Goal: Information Seeking & Learning: Learn about a topic

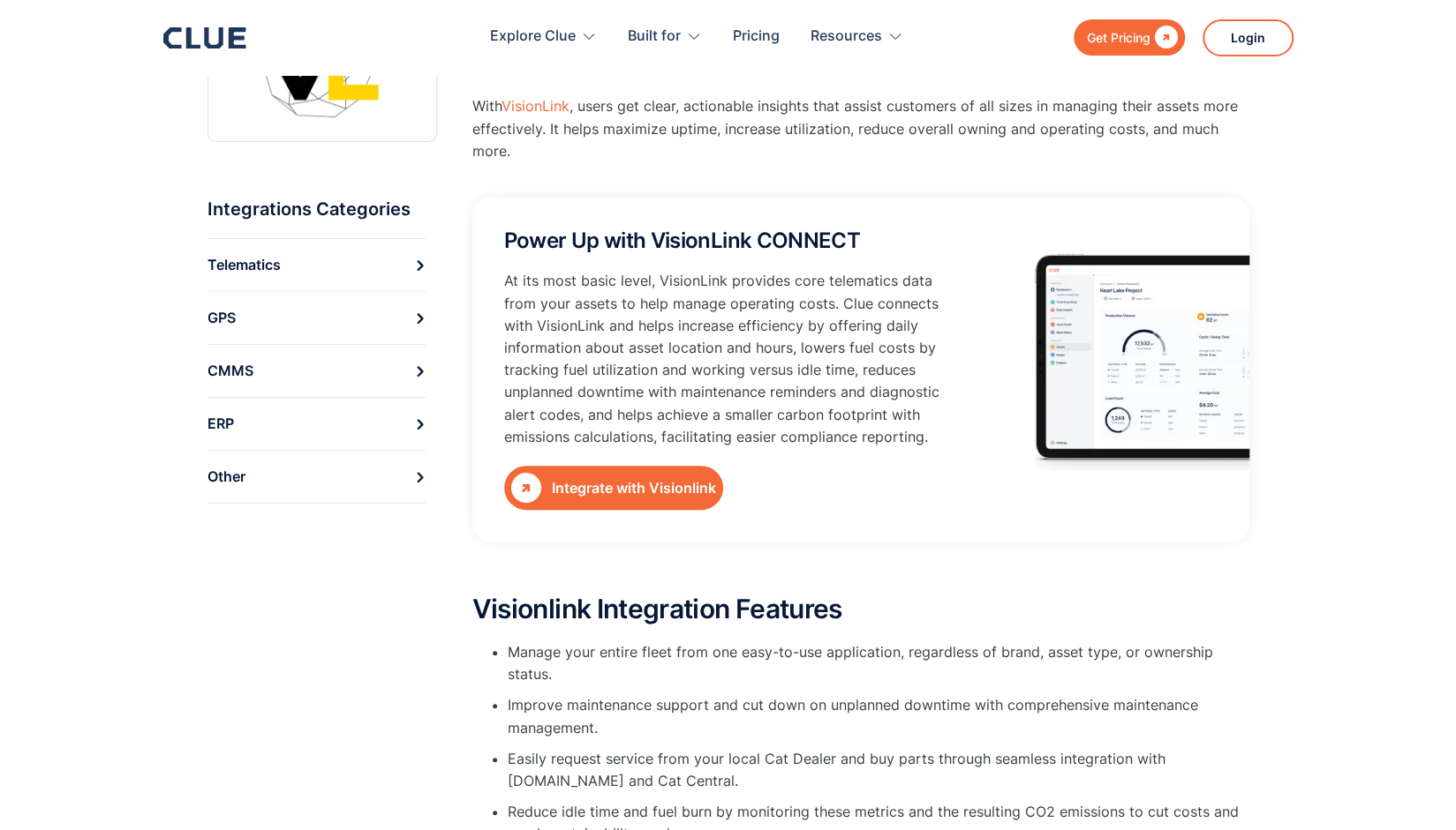
scroll to position [161, 0]
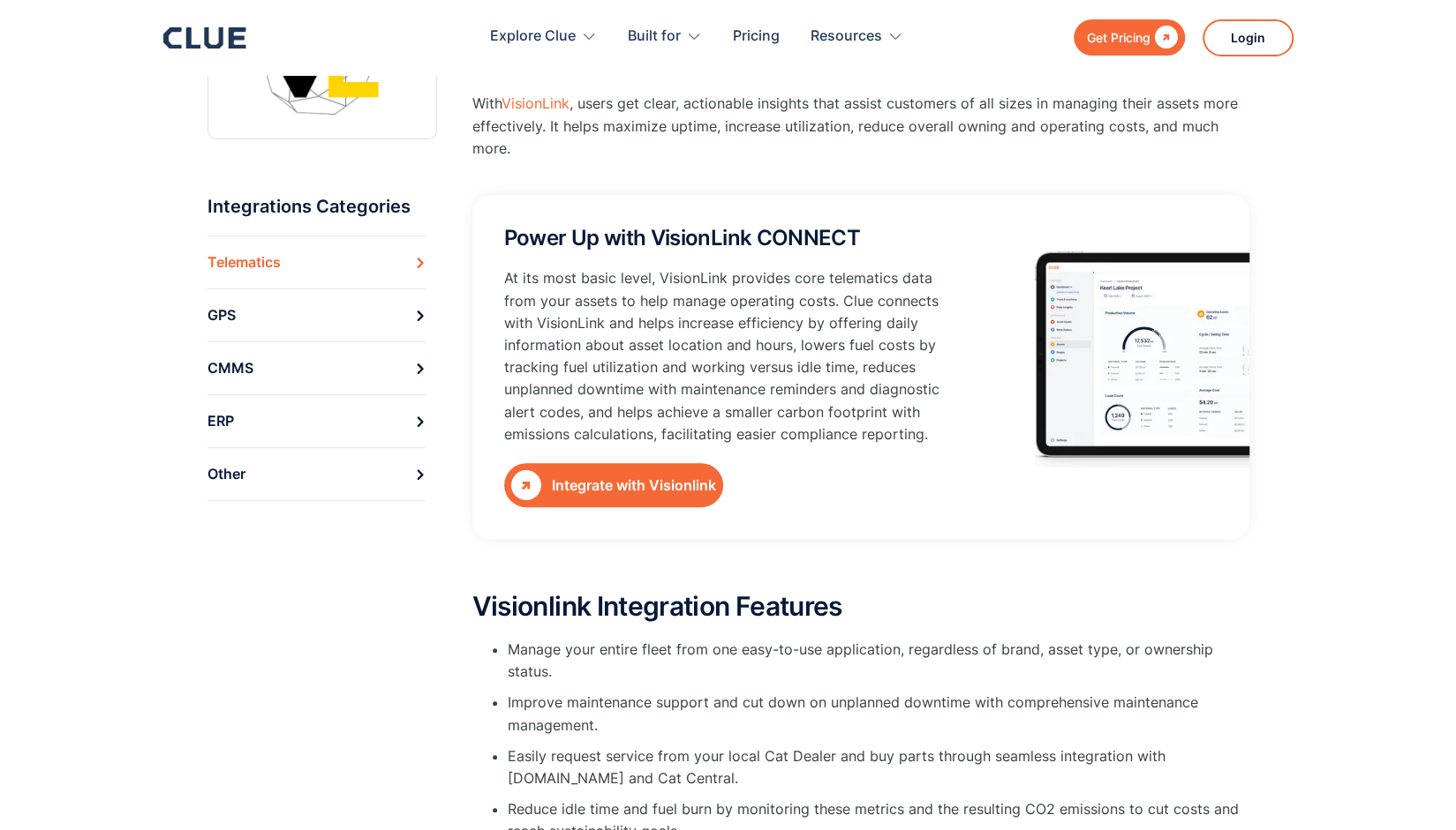
click at [389, 250] on link "Telematics" at bounding box center [316, 263] width 218 height 53
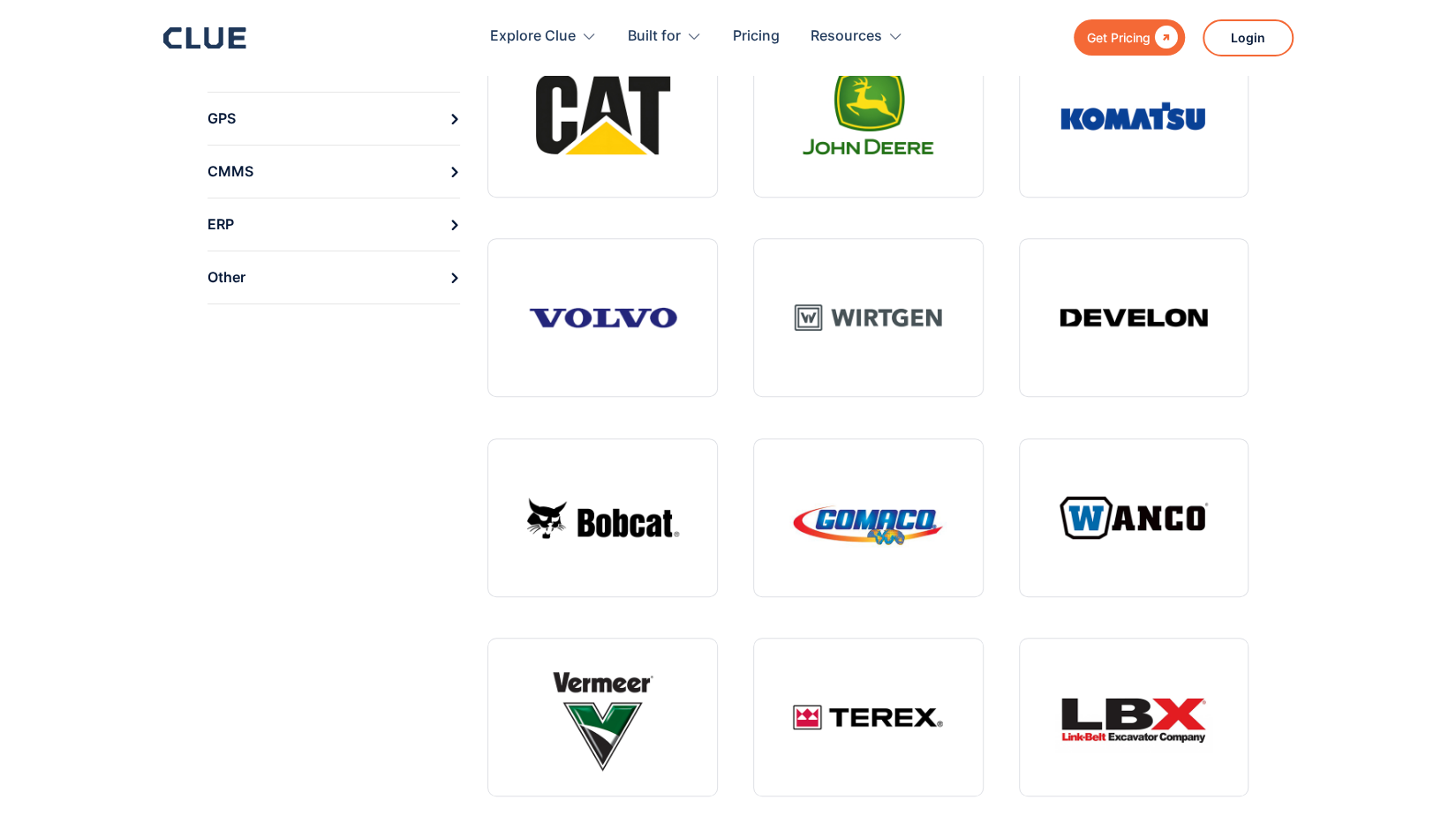
scroll to position [350, 0]
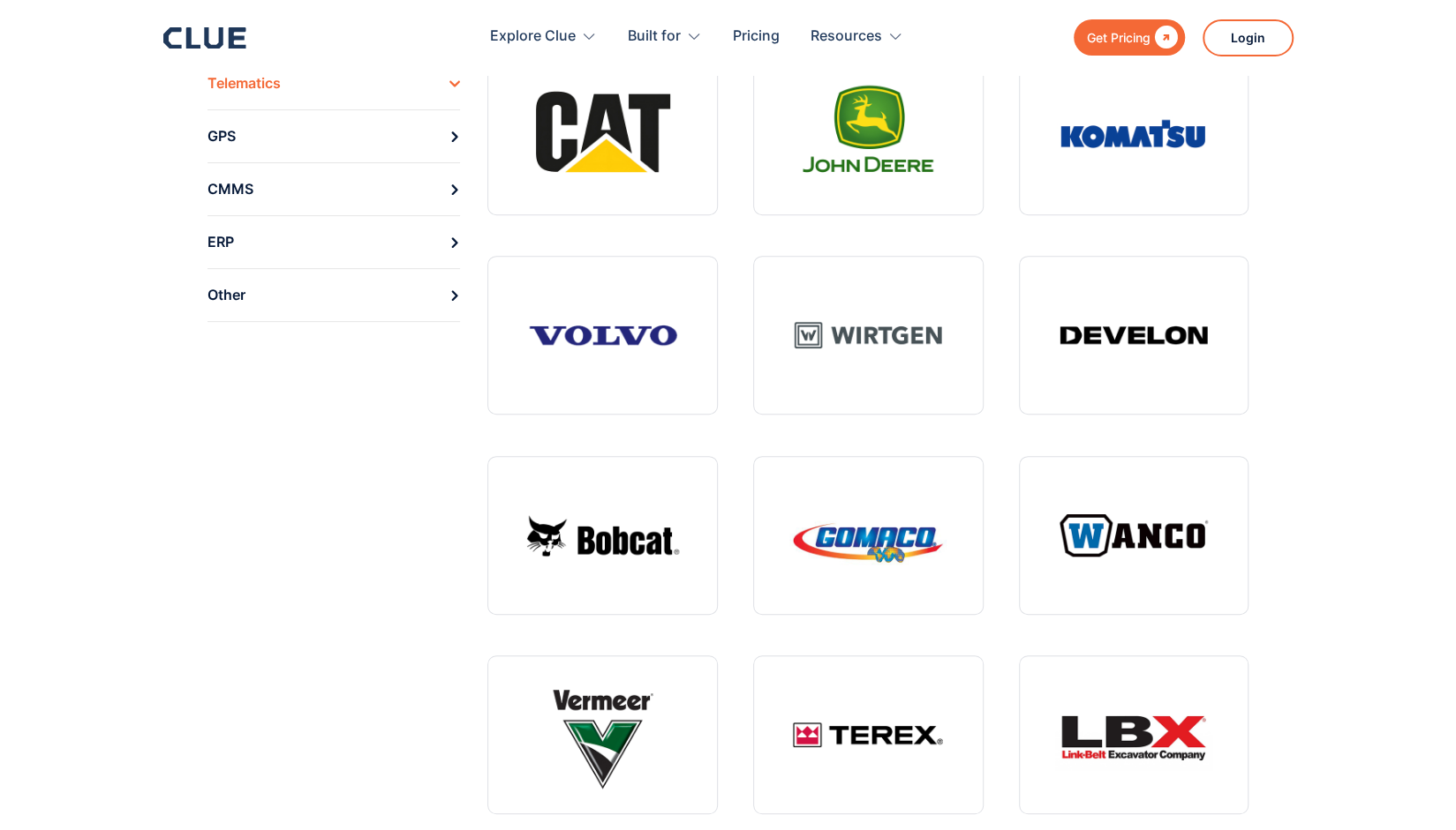
click at [768, 491] on link at bounding box center [868, 535] width 230 height 159
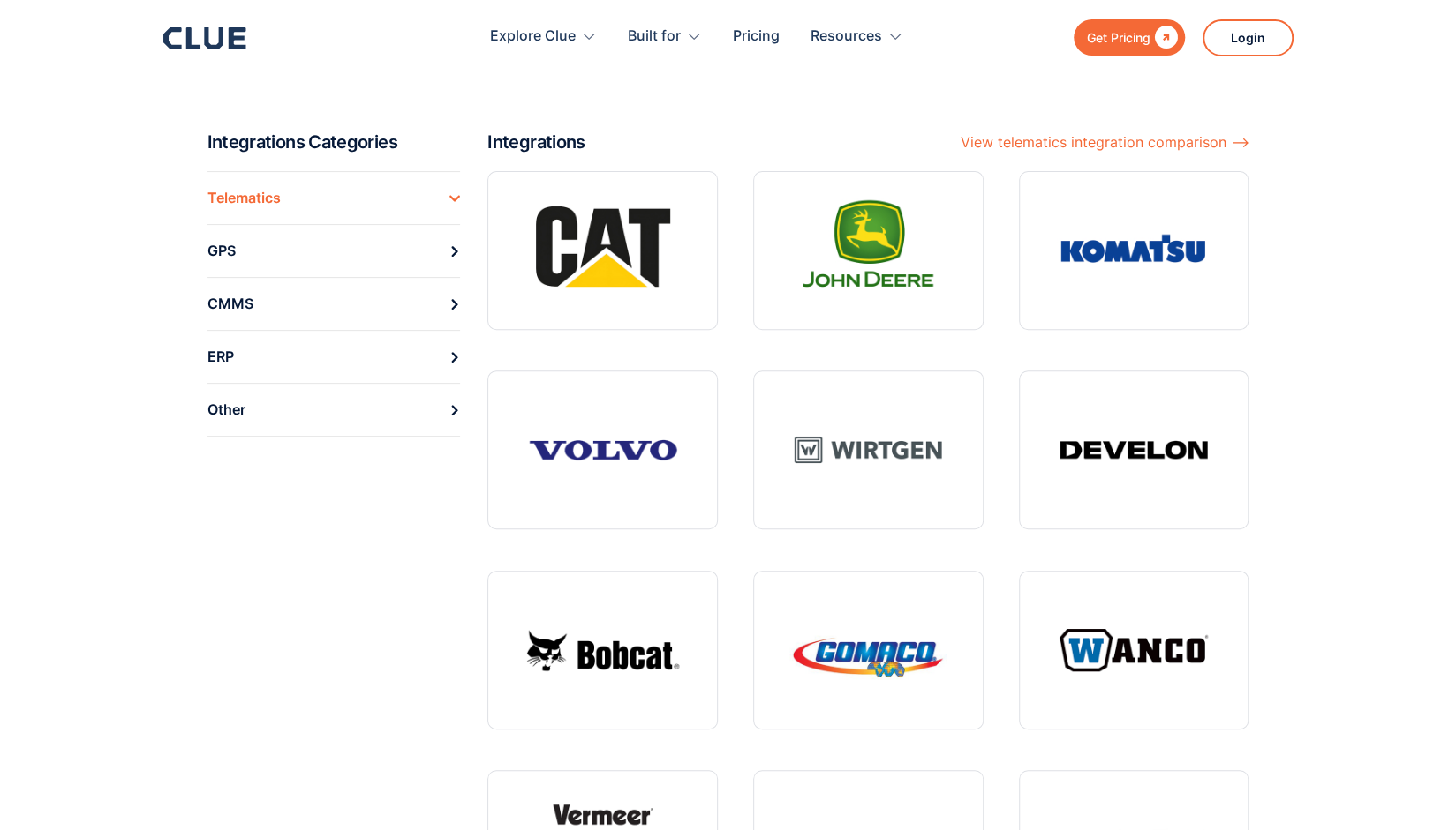
scroll to position [236, 0]
click at [308, 248] on link "GPS" at bounding box center [334, 250] width 253 height 53
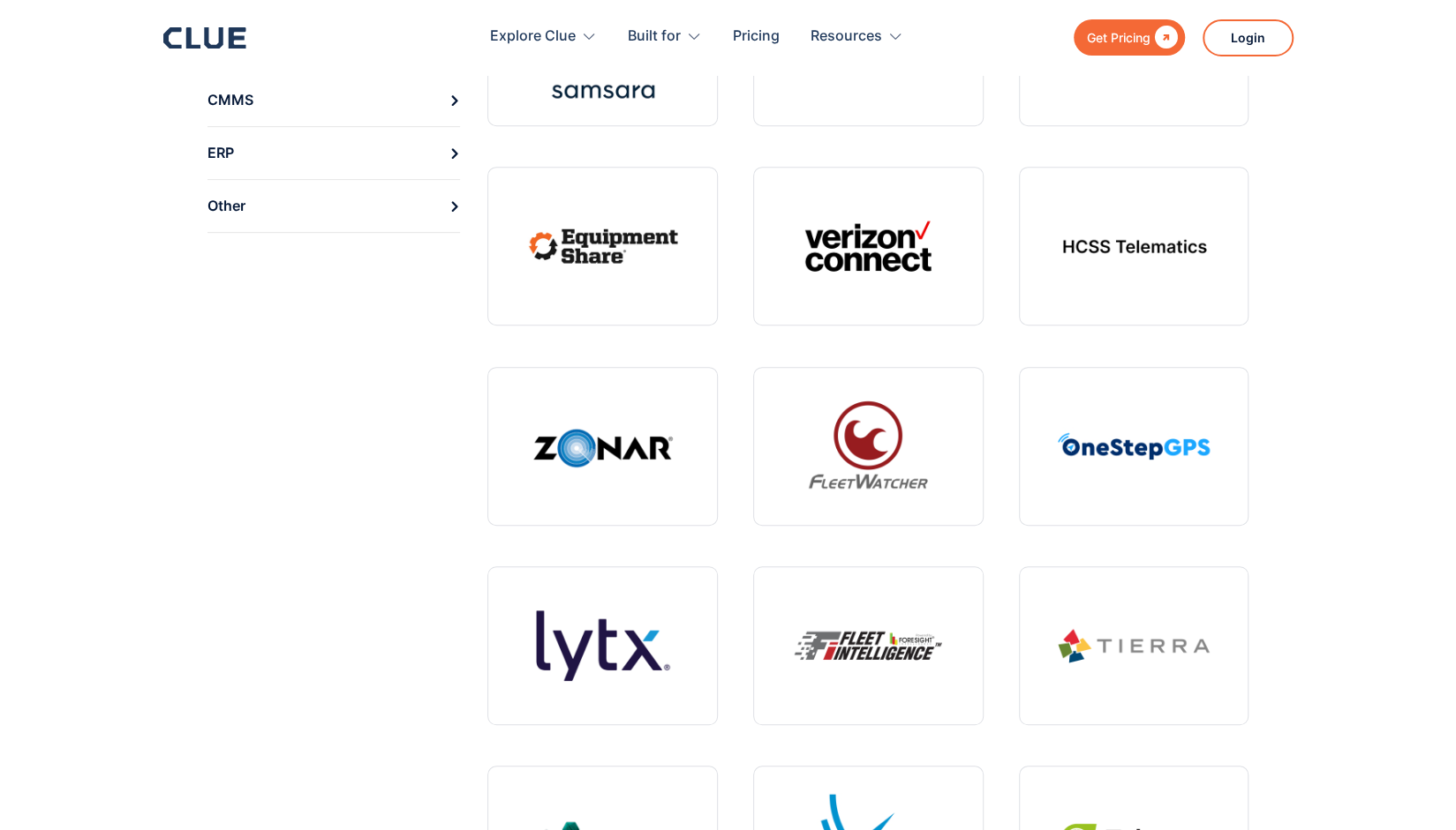
scroll to position [102, 0]
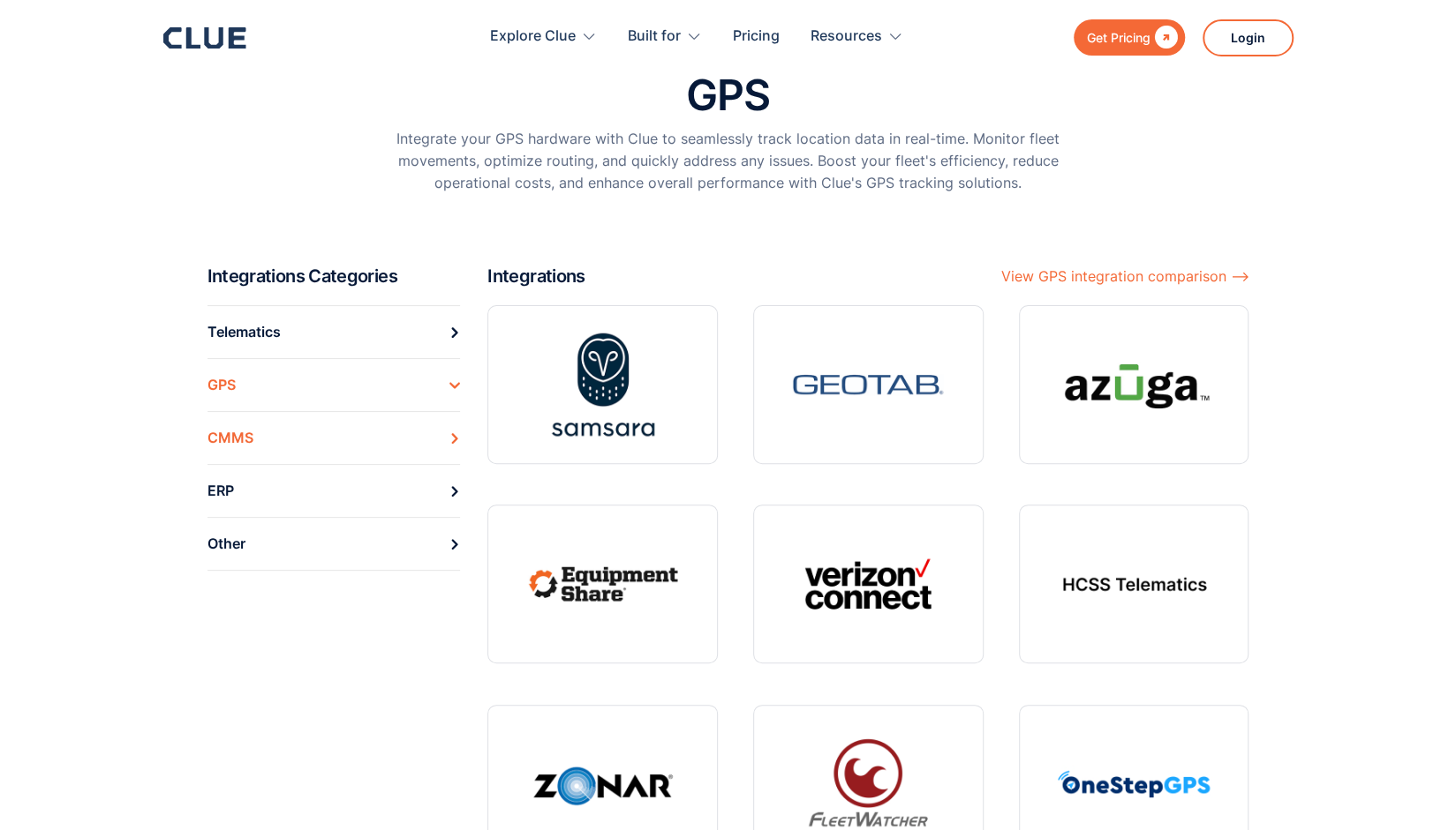
click at [315, 436] on link "CMMS" at bounding box center [334, 438] width 253 height 53
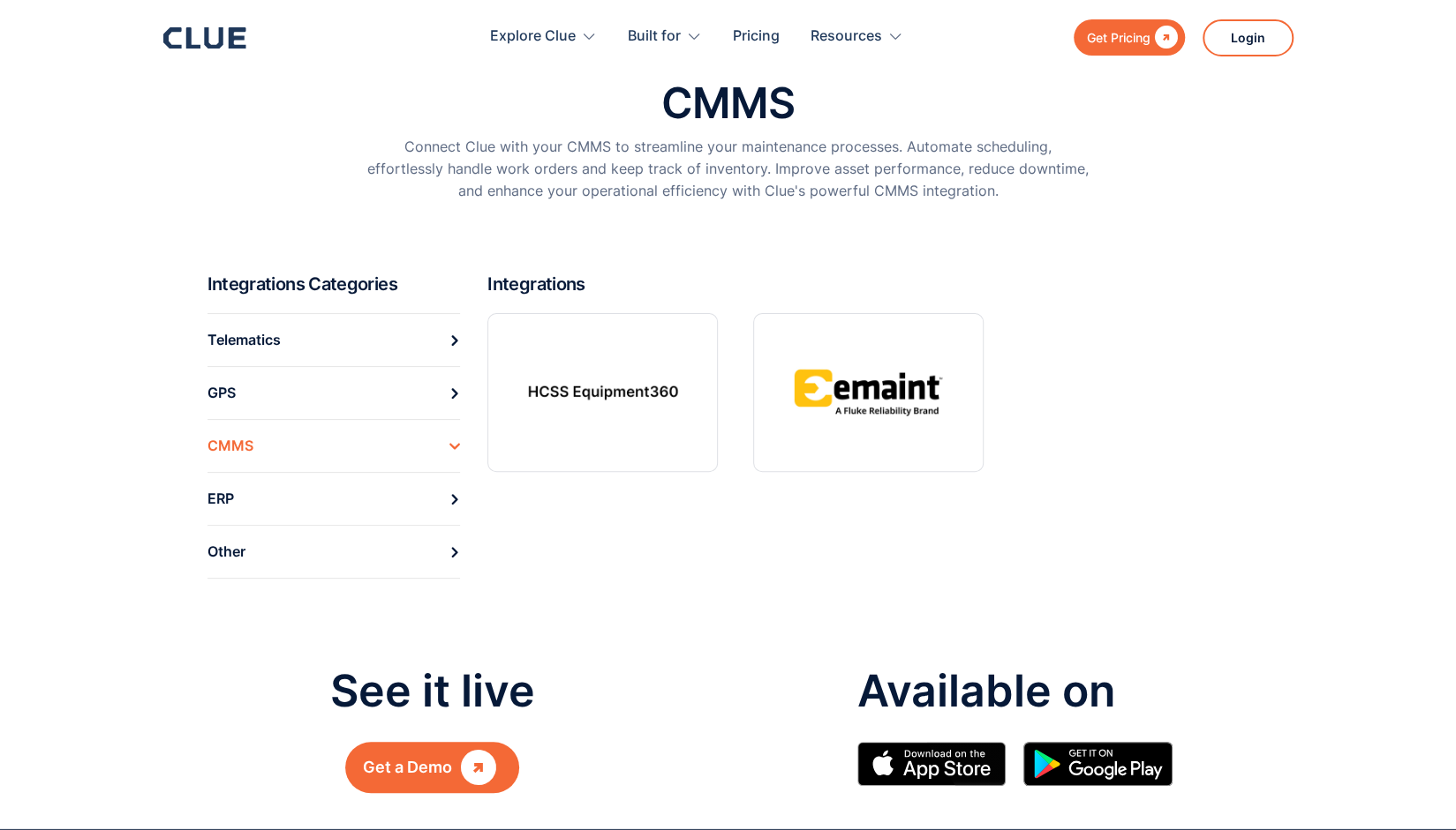
scroll to position [95, 0]
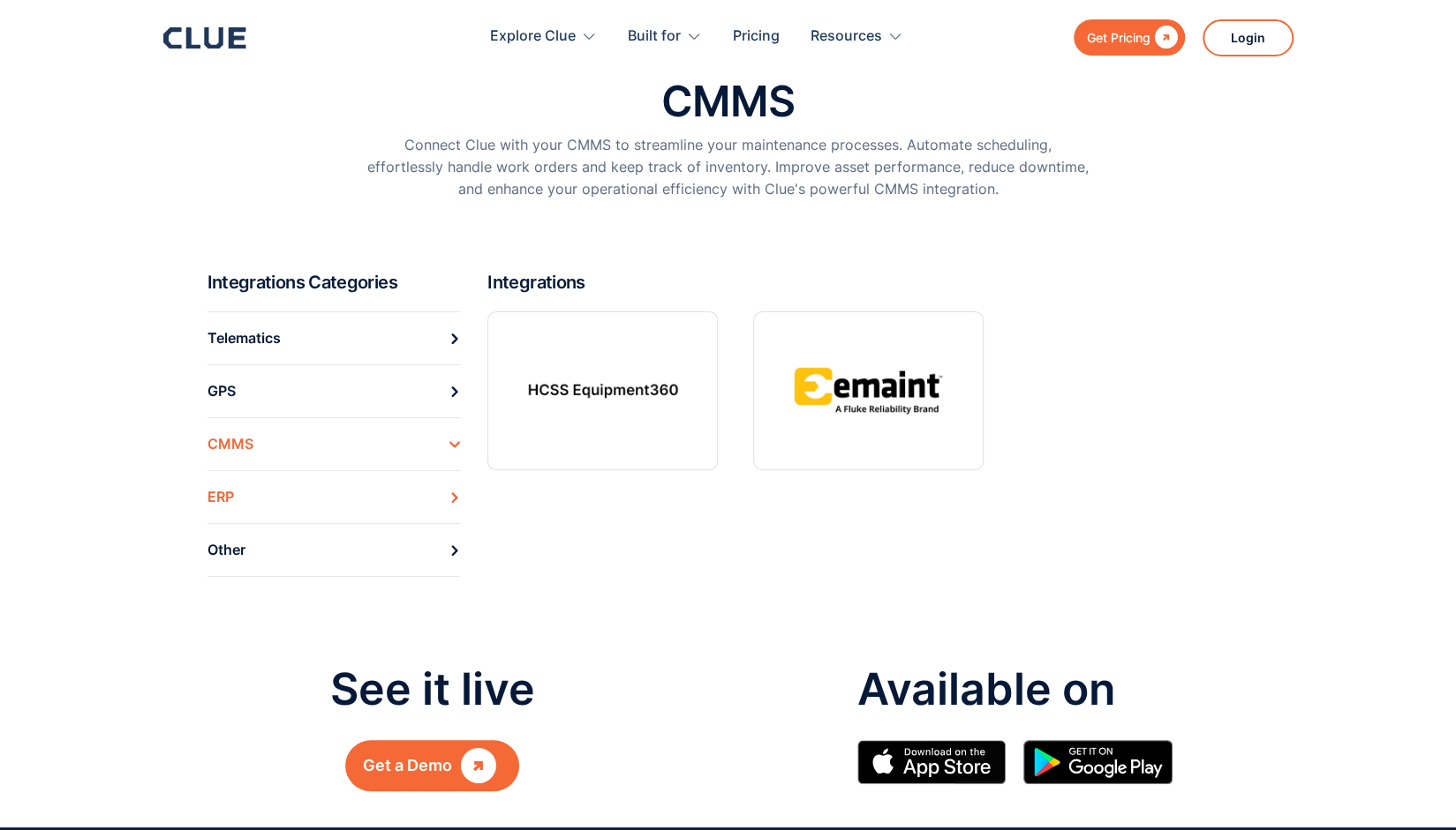
click at [293, 491] on link "ERP" at bounding box center [334, 497] width 253 height 53
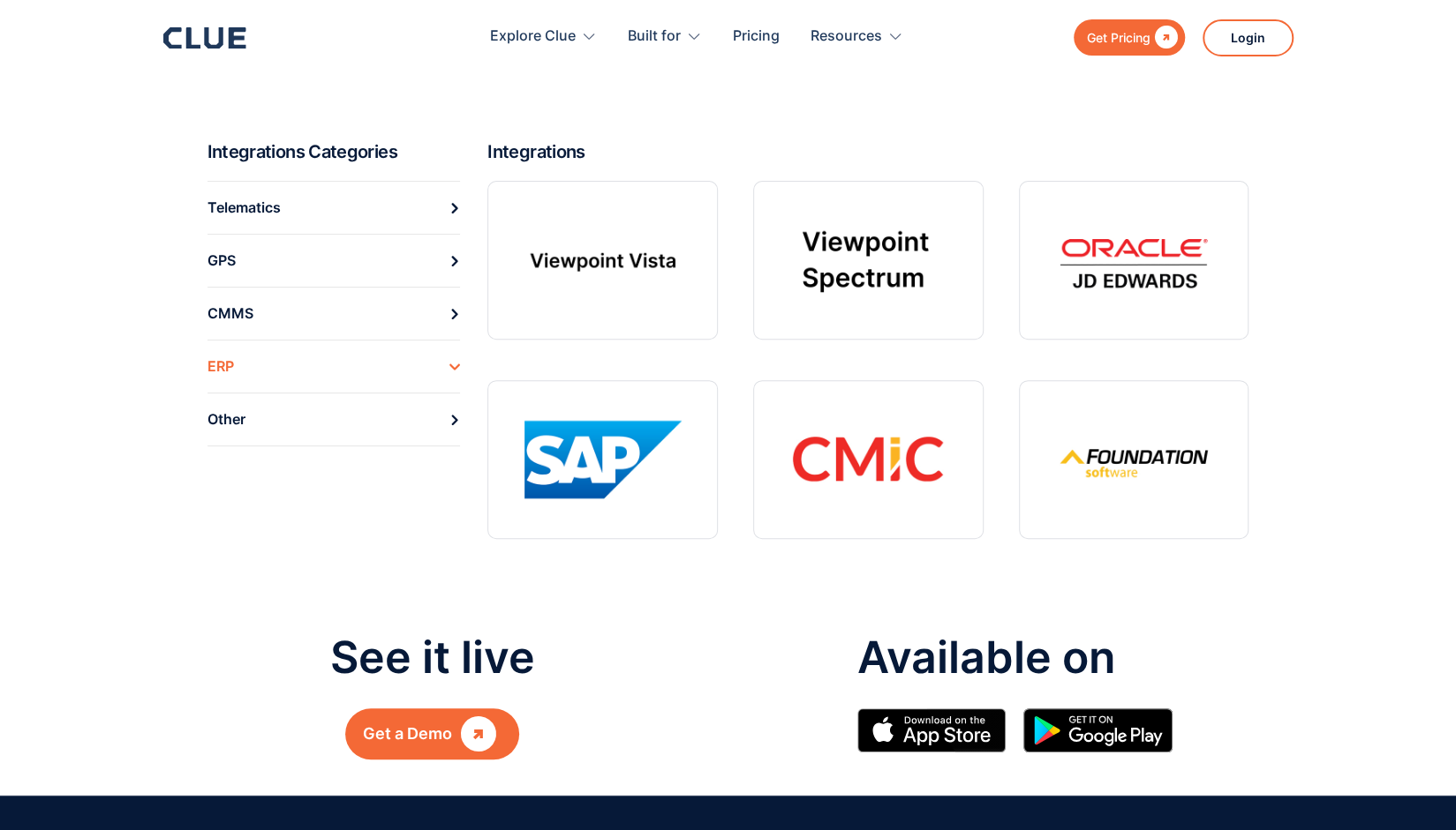
scroll to position [225, 0]
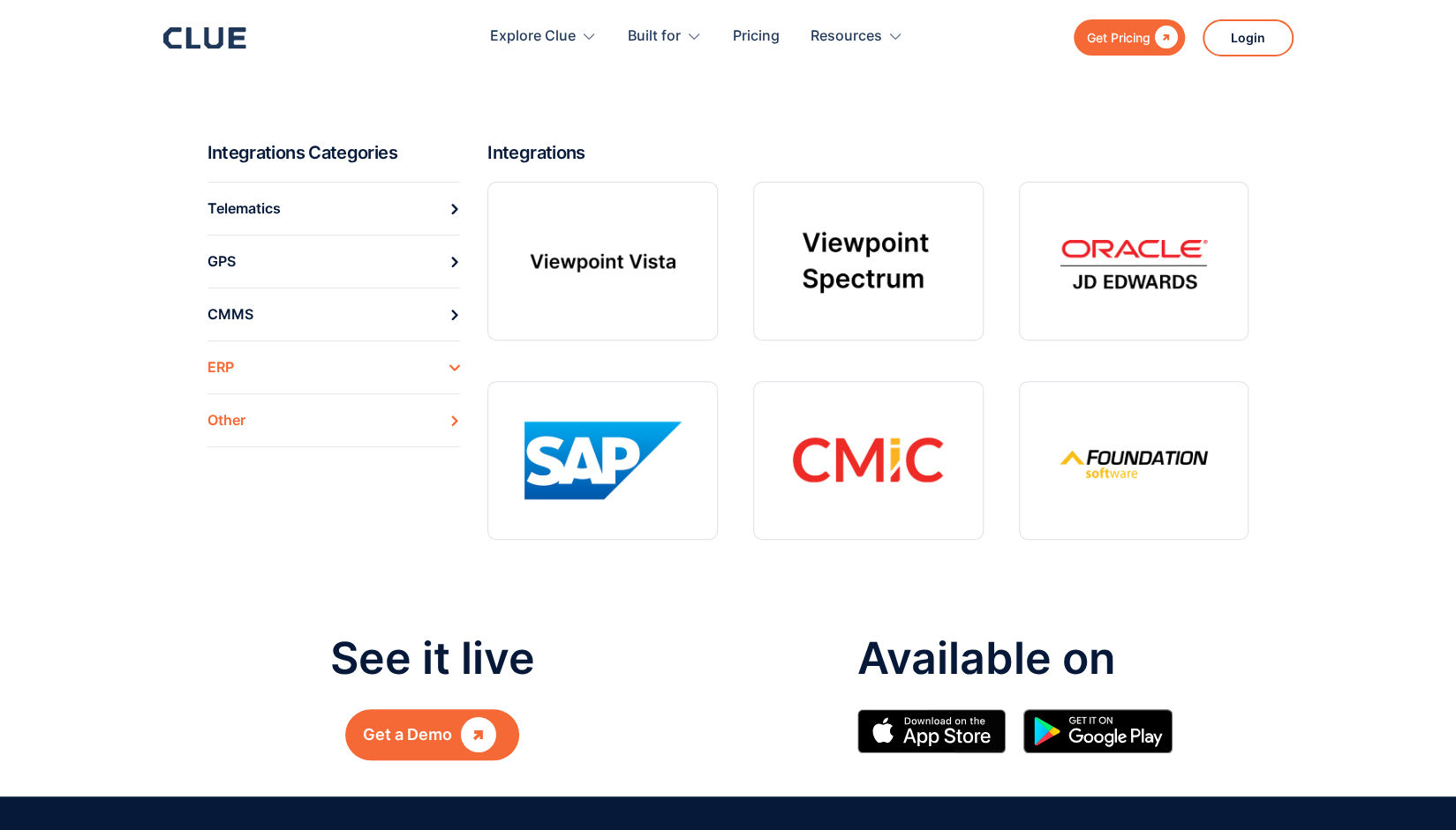
click at [277, 426] on link "Other" at bounding box center [334, 421] width 253 height 54
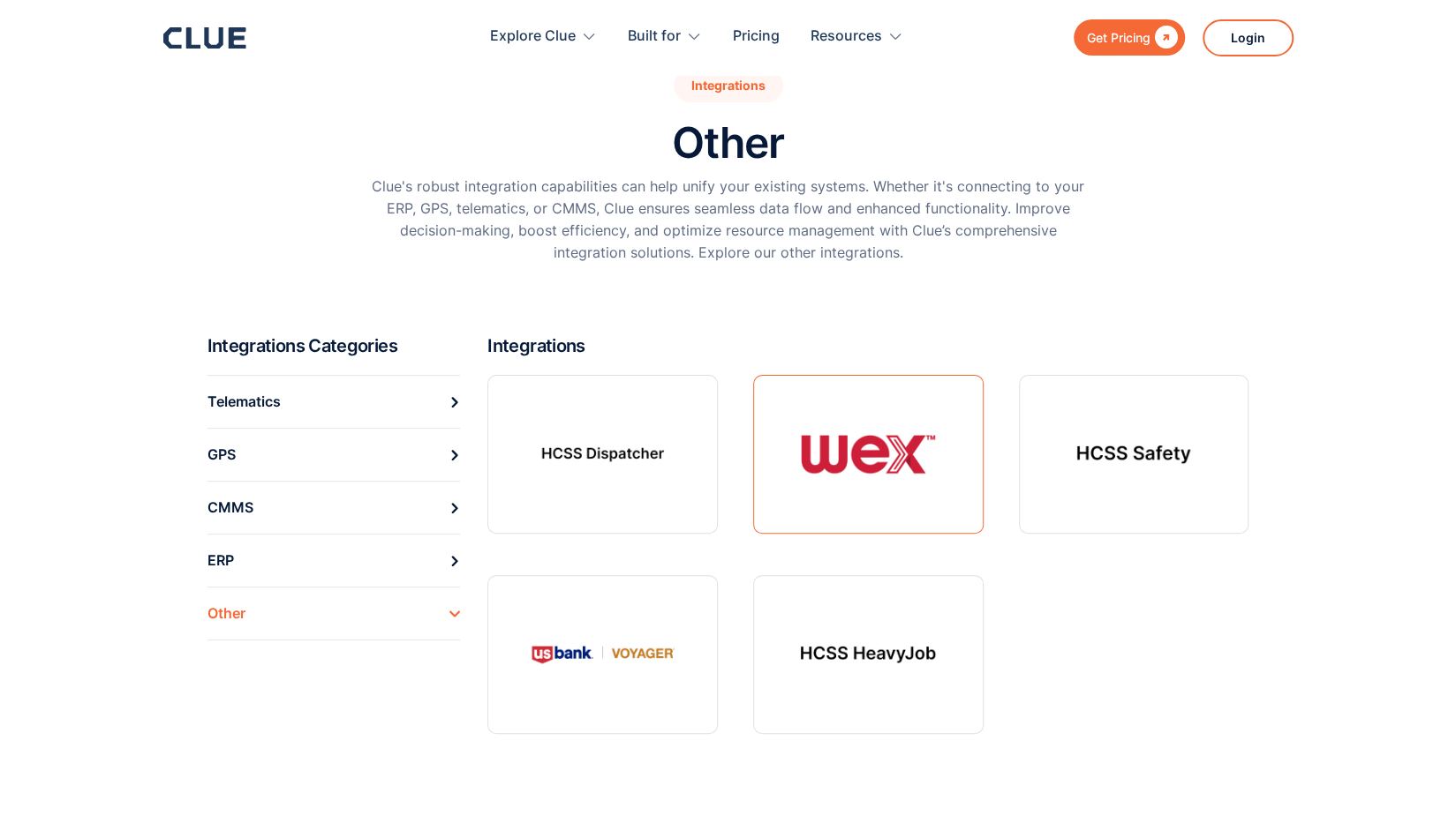
scroll to position [53, 0]
click at [258, 408] on div "Telematics" at bounding box center [244, 403] width 73 height 28
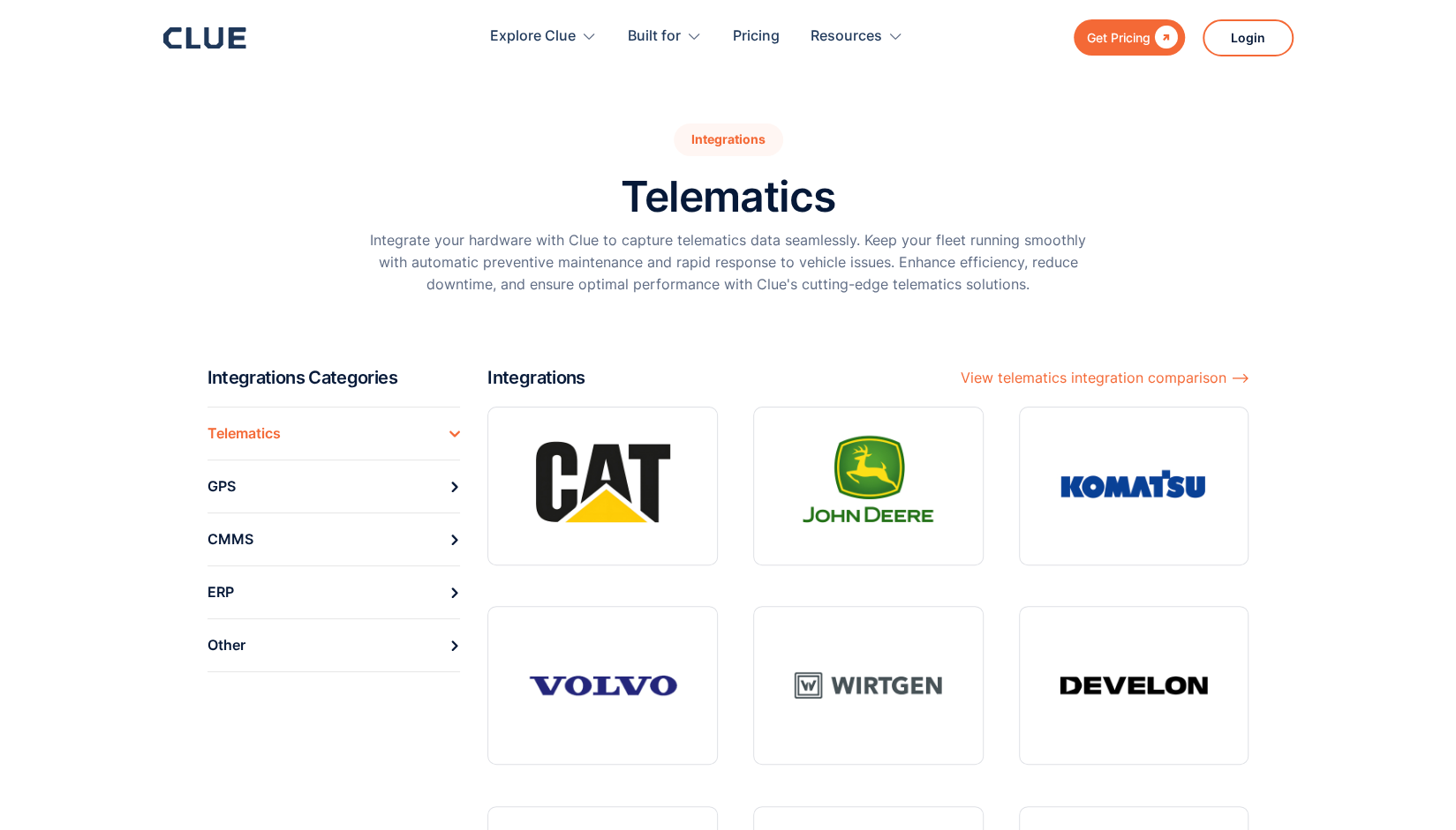
scroll to position [255, 0]
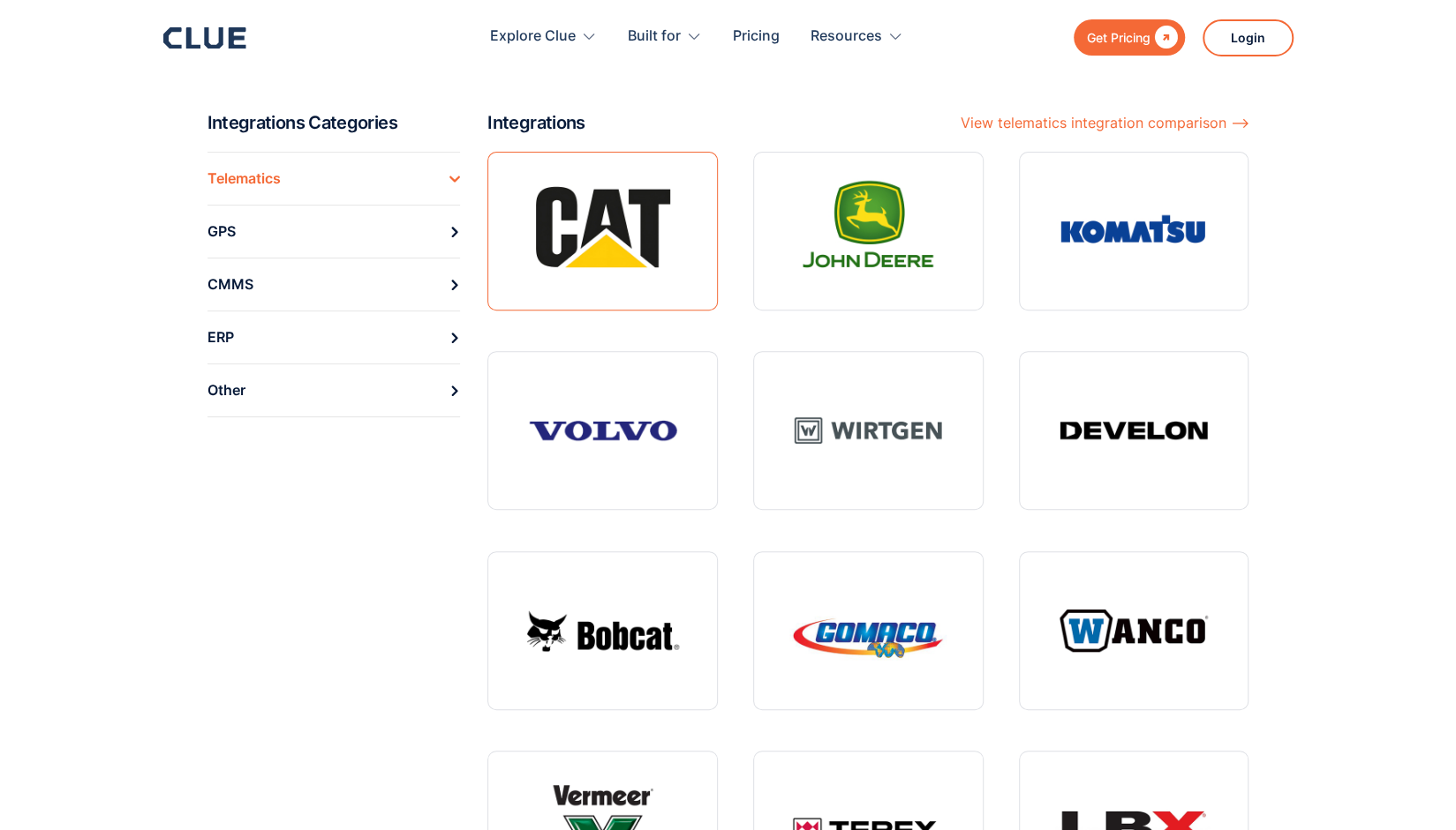
click at [611, 216] on link at bounding box center [603, 230] width 230 height 159
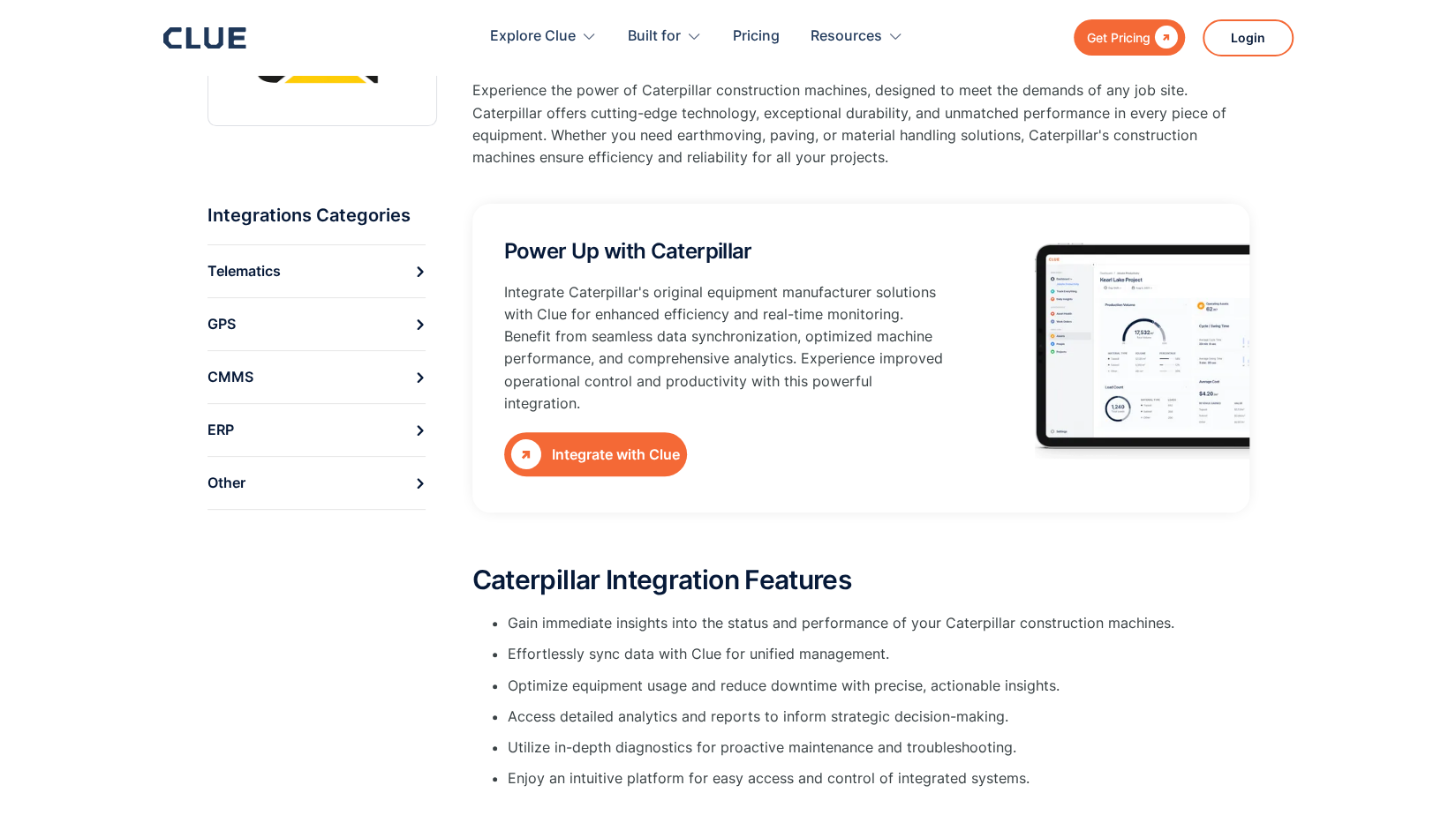
scroll to position [175, 0]
click at [621, 443] on div "Integrate with Clue" at bounding box center [616, 453] width 128 height 22
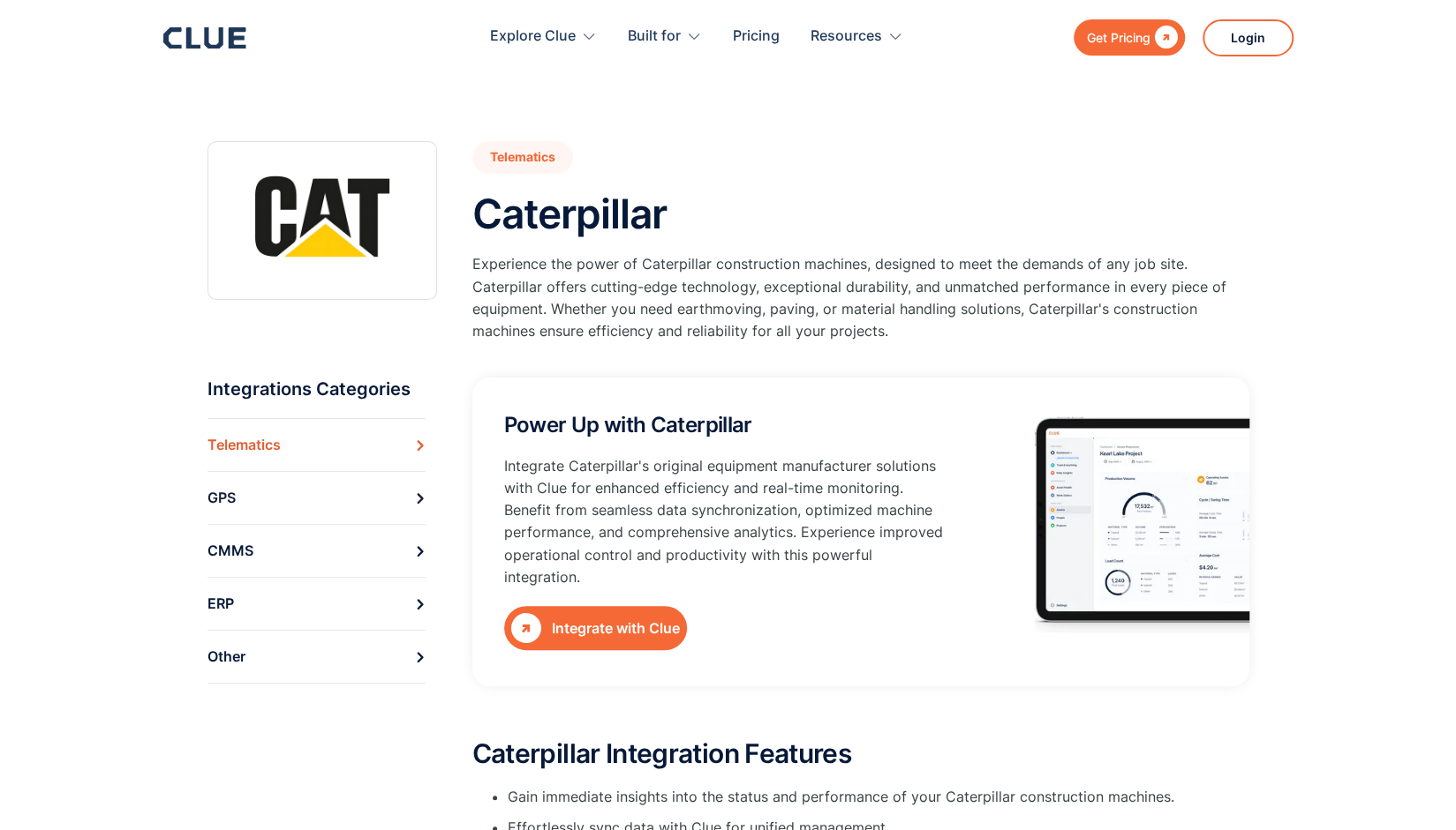
click at [290, 445] on link "Telematics" at bounding box center [316, 445] width 218 height 53
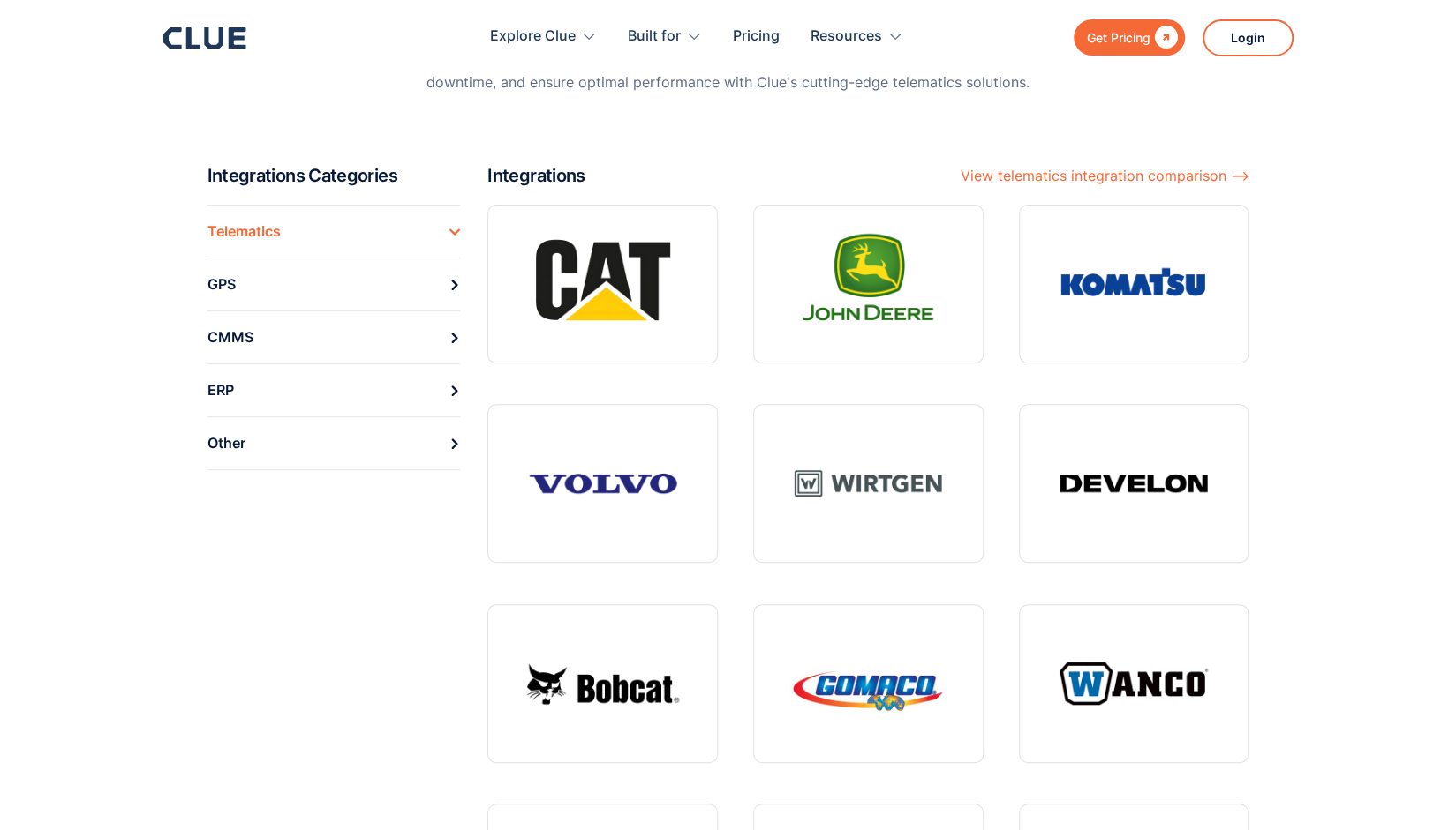
scroll to position [201, 0]
click at [1066, 184] on div "View telematics integration comparison ⟶" at bounding box center [1105, 176] width 289 height 22
click at [264, 274] on link "GPS" at bounding box center [334, 286] width 253 height 53
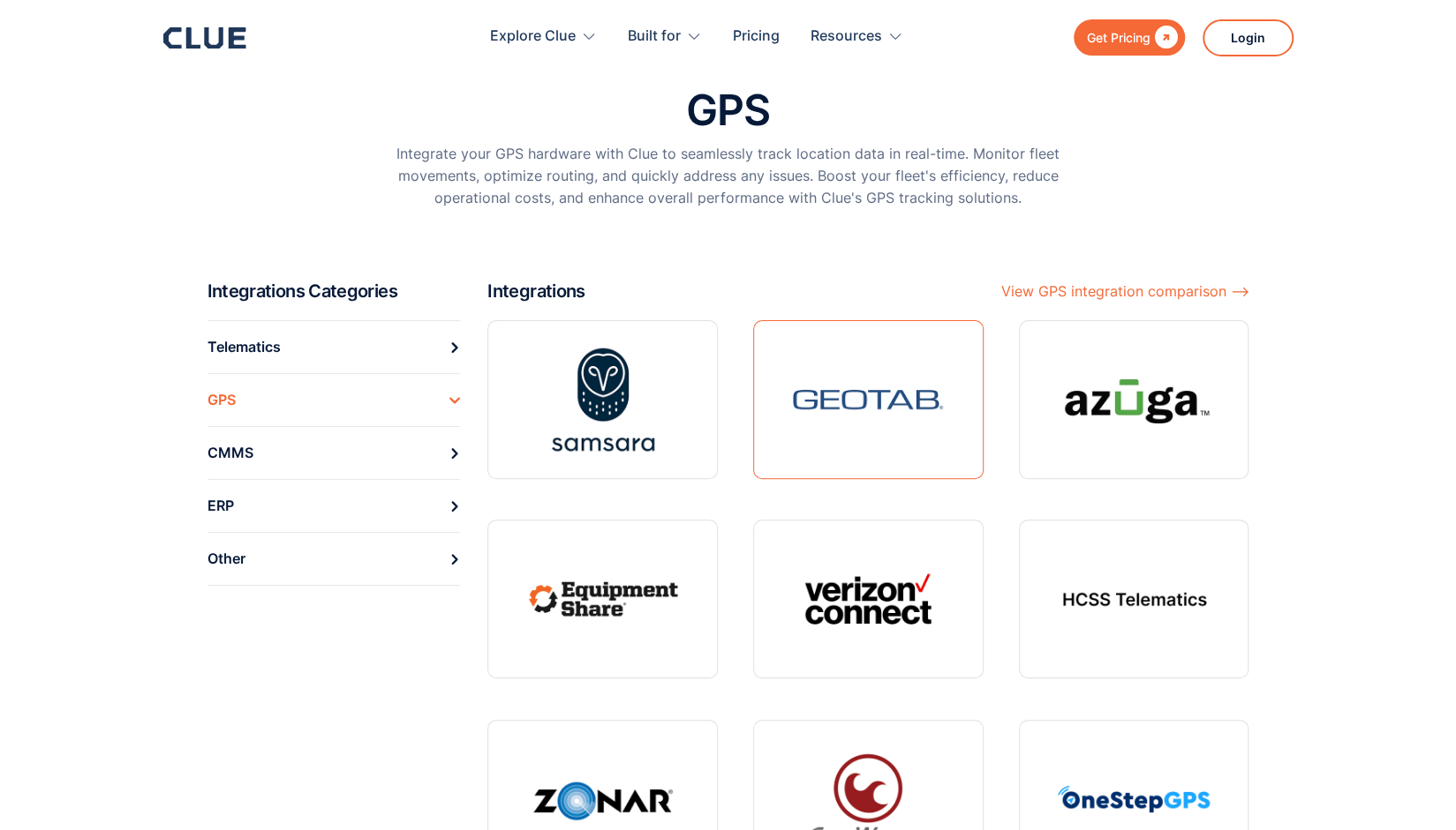
scroll to position [74, 0]
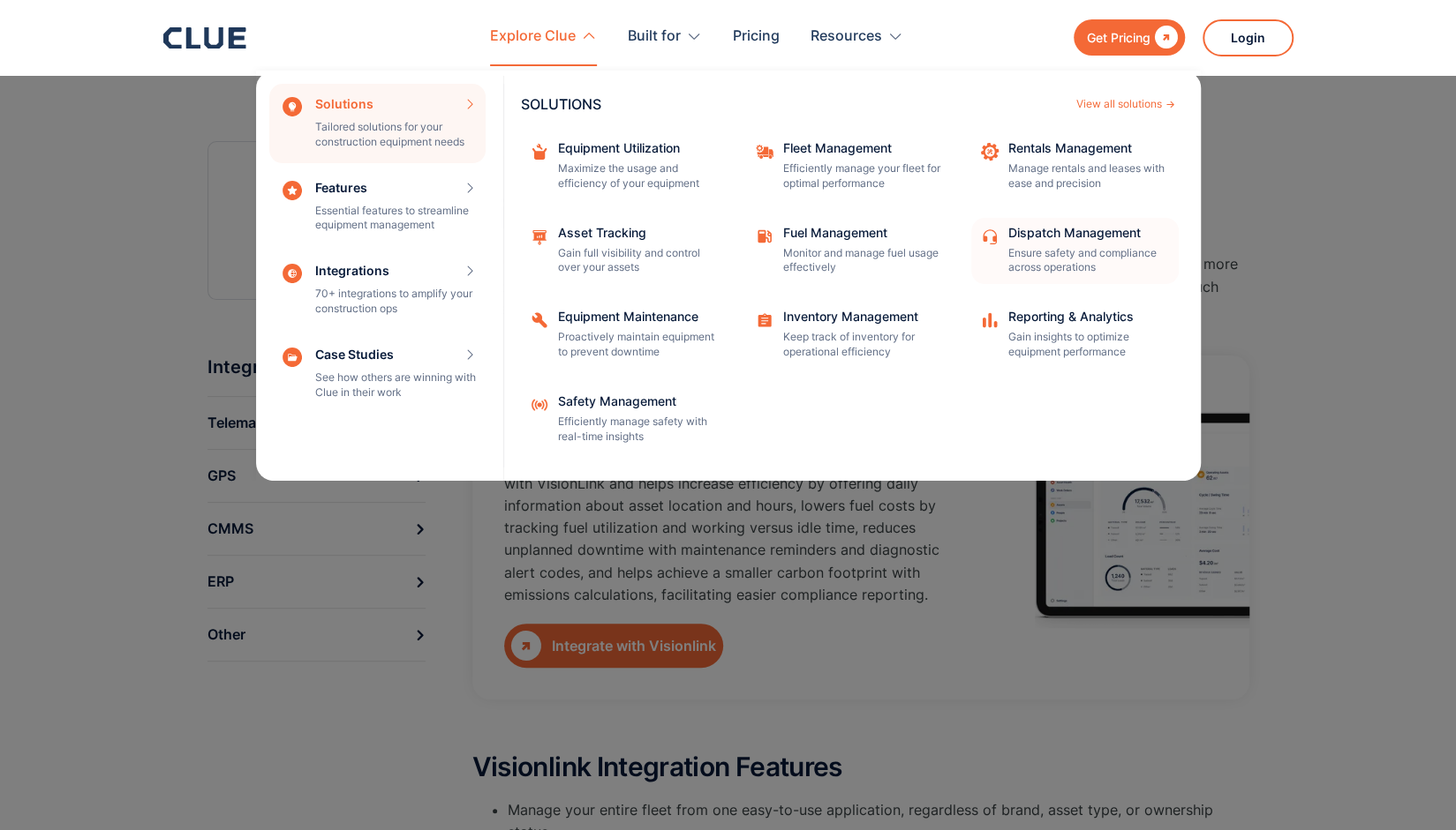
click at [1038, 230] on div "Dispatch Management" at bounding box center [1087, 232] width 159 height 12
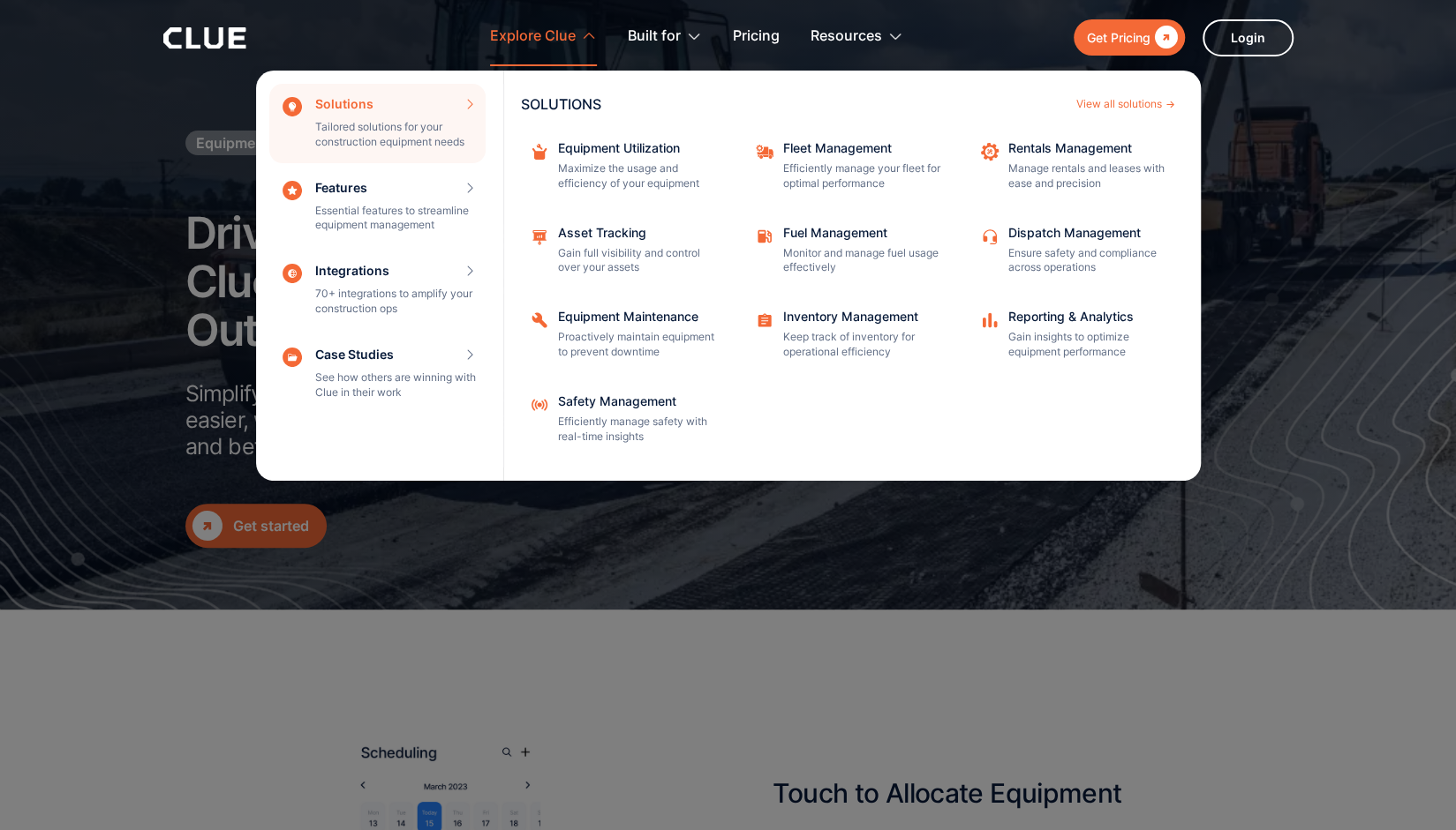
scroll to position [64, 0]
